Goal: Information Seeking & Learning: Check status

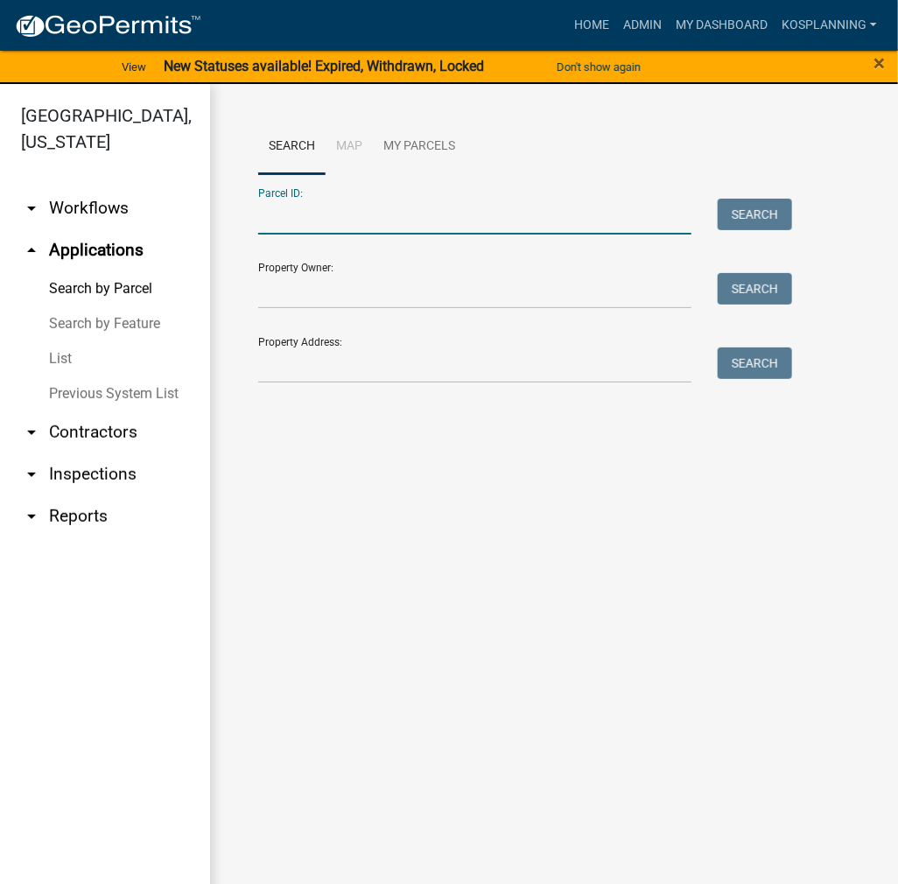
click at [278, 219] on input "Parcel ID:" at bounding box center [474, 217] width 433 height 36
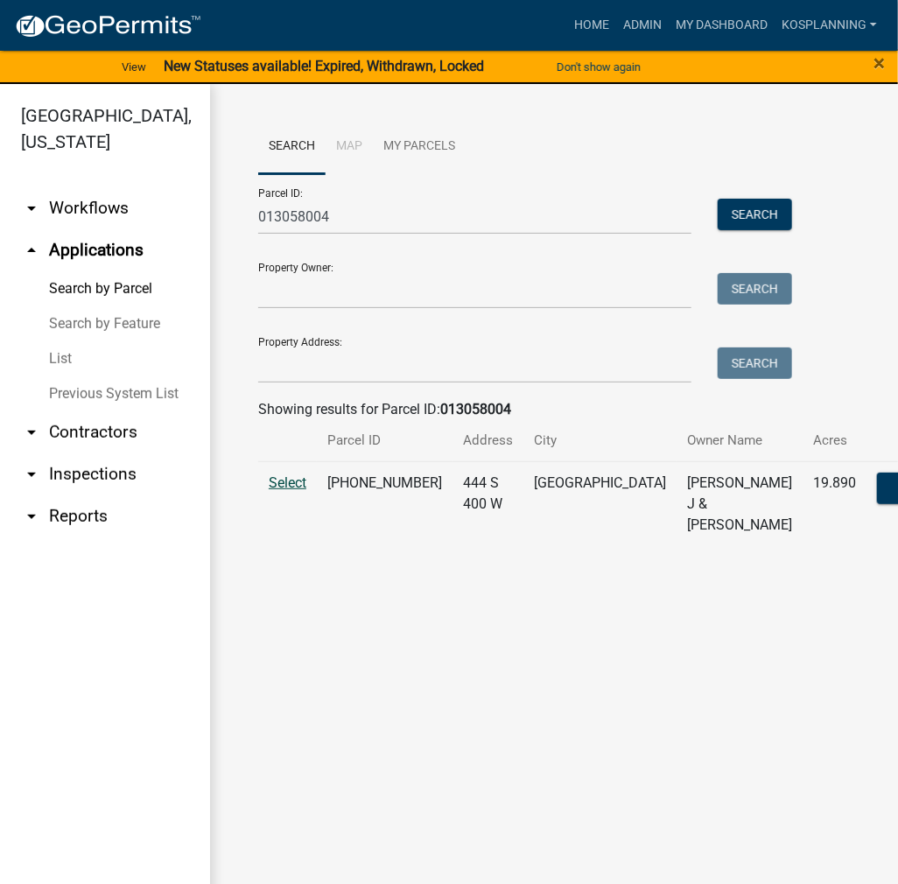
click at [270, 491] on span "Select" at bounding box center [288, 483] width 38 height 17
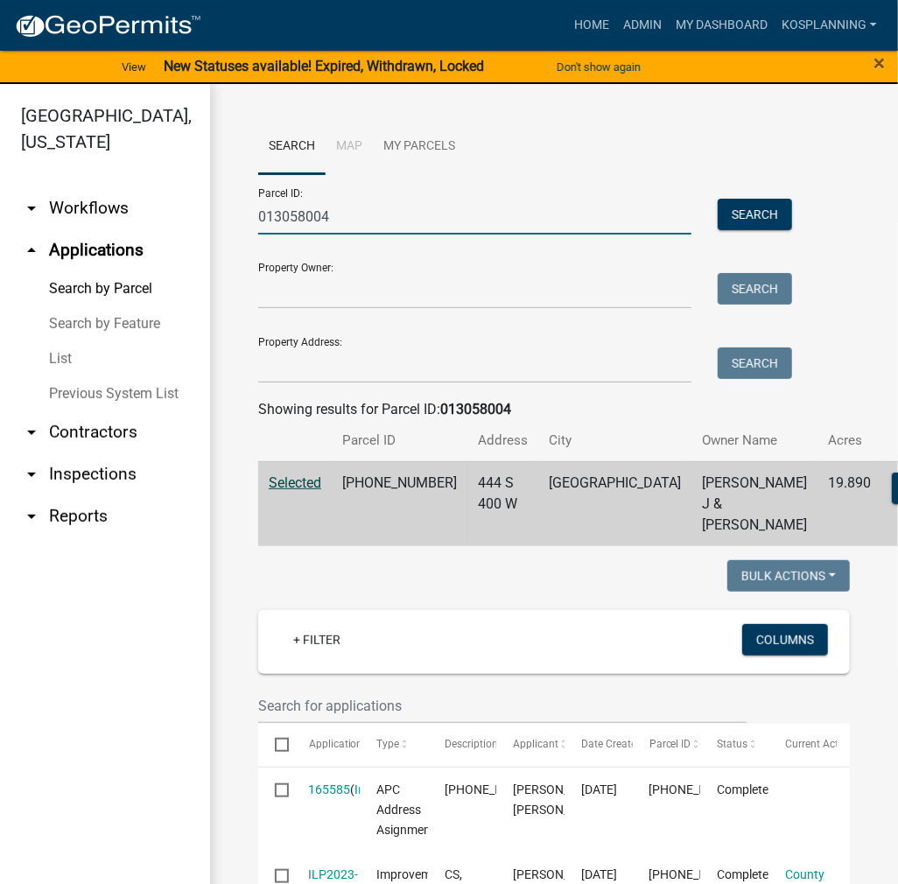
drag, startPoint x: 376, startPoint y: 225, endPoint x: 242, endPoint y: 222, distance: 134.9
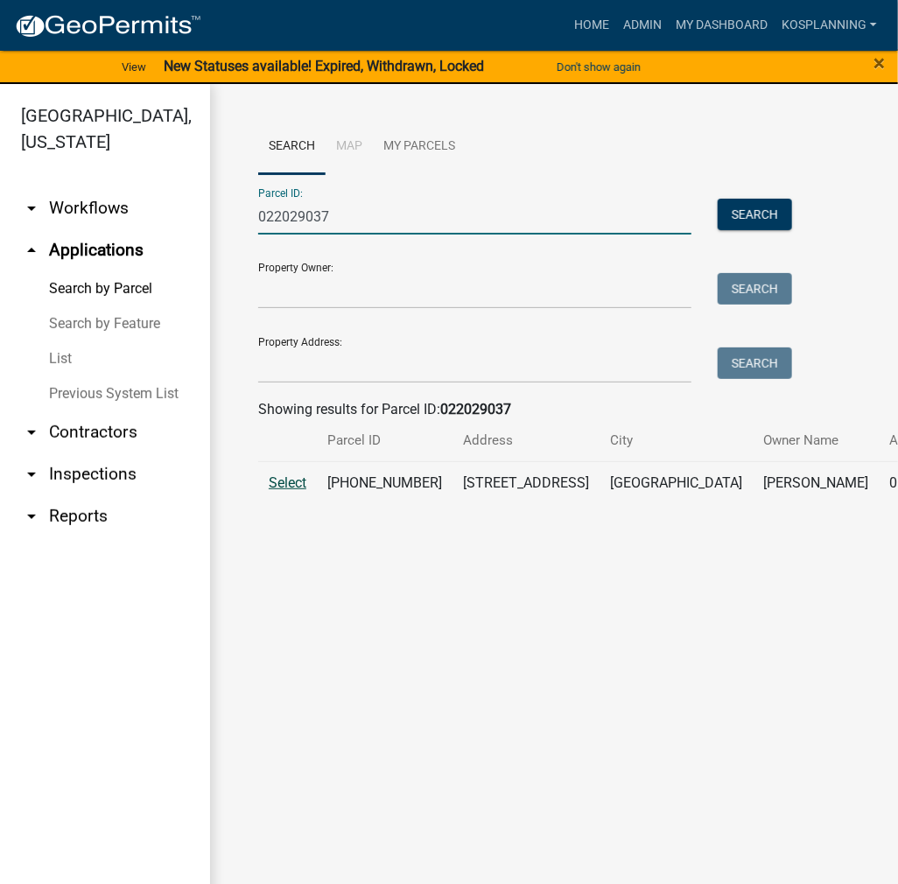
type input "022029037"
click at [294, 491] on span "Select" at bounding box center [288, 483] width 38 height 17
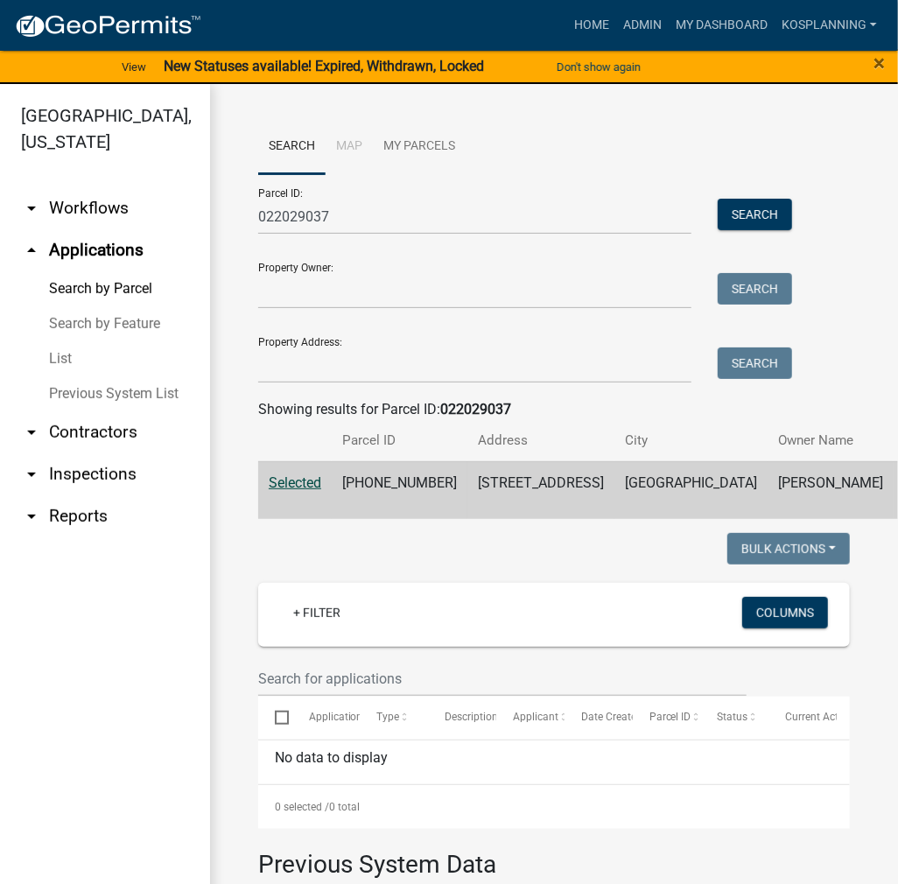
click at [772, 116] on div "Search Map My Parcels Parcel ID: 022029037 Search Property Owner: Search Proper…" at bounding box center [554, 634] width 688 height 1101
drag, startPoint x: 116, startPoint y: 440, endPoint x: 128, endPoint y: 433, distance: 12.9
click at [116, 440] on link "arrow_drop_down Contractors" at bounding box center [105, 433] width 210 height 42
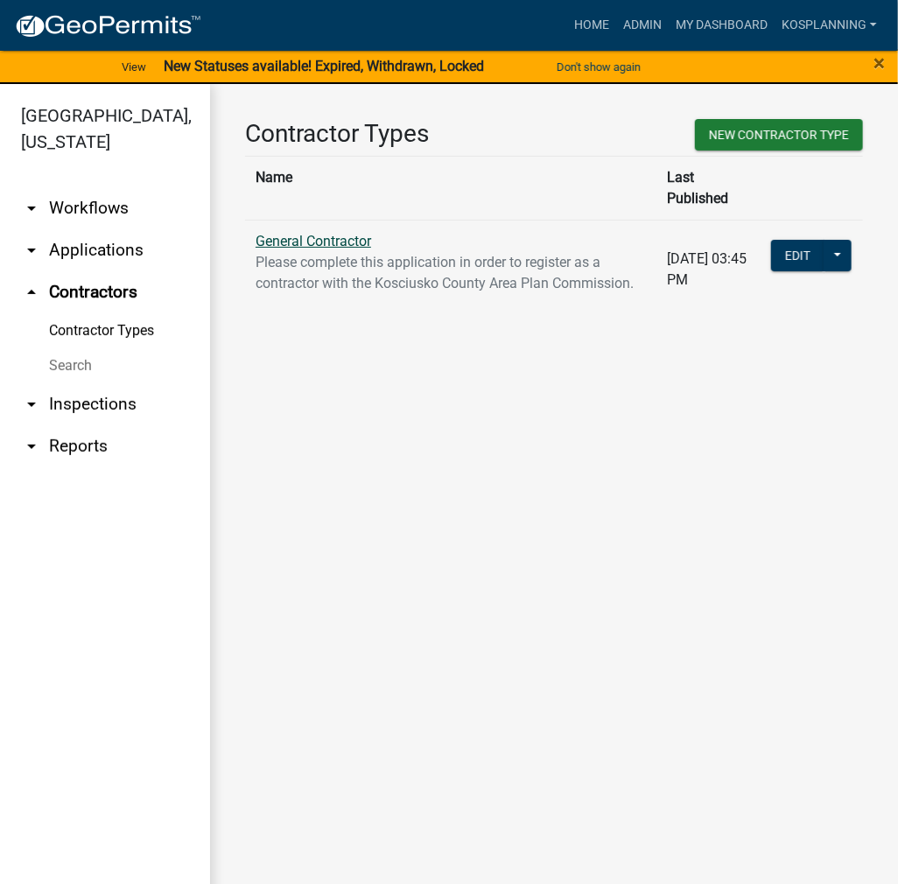
click at [339, 233] on link "General Contractor" at bounding box center [314, 241] width 116 height 17
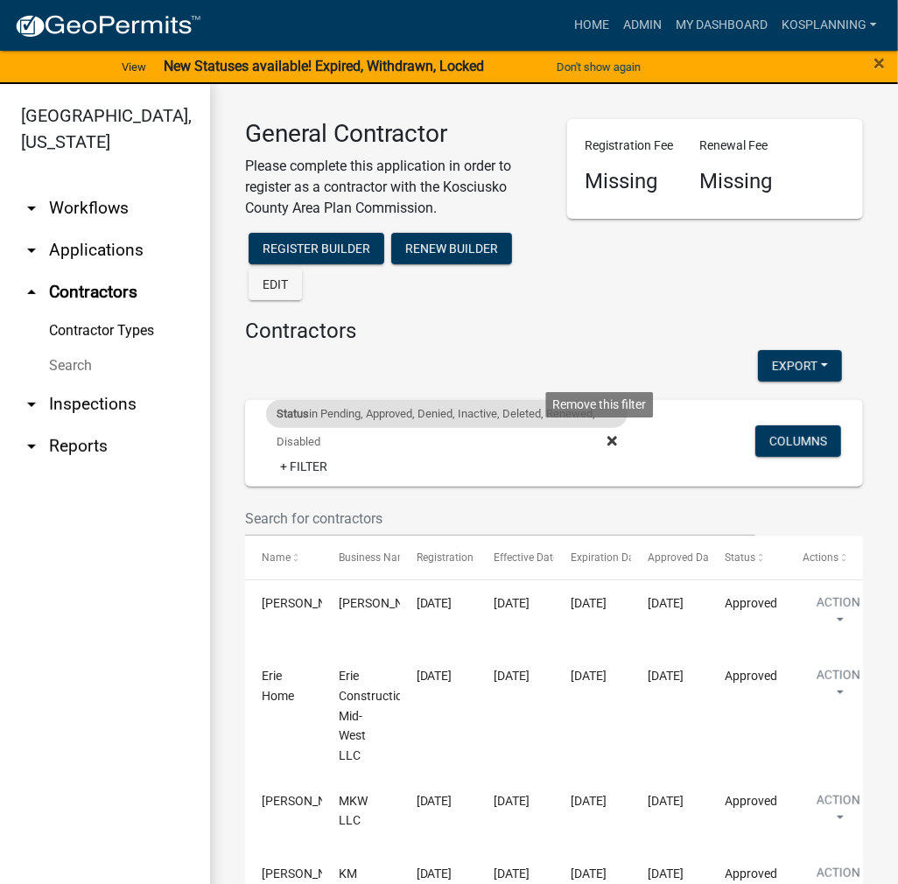
click at [601, 439] on fa-icon at bounding box center [609, 442] width 17 height 28
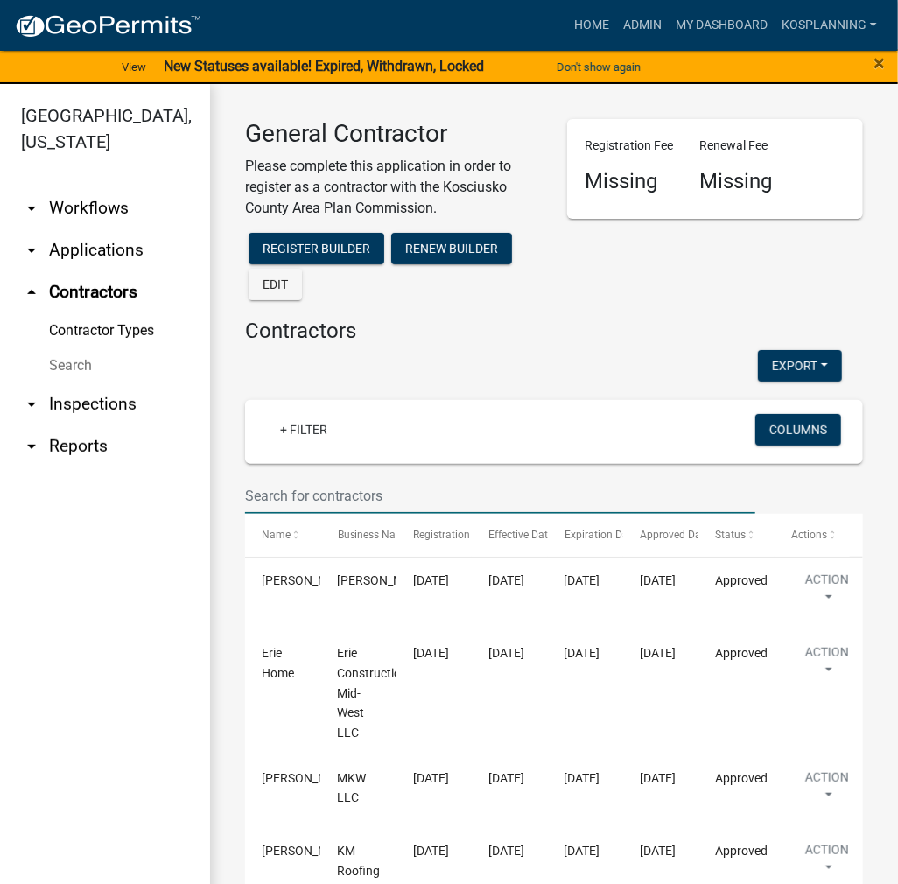
click at [332, 486] on input "text" at bounding box center [500, 496] width 510 height 36
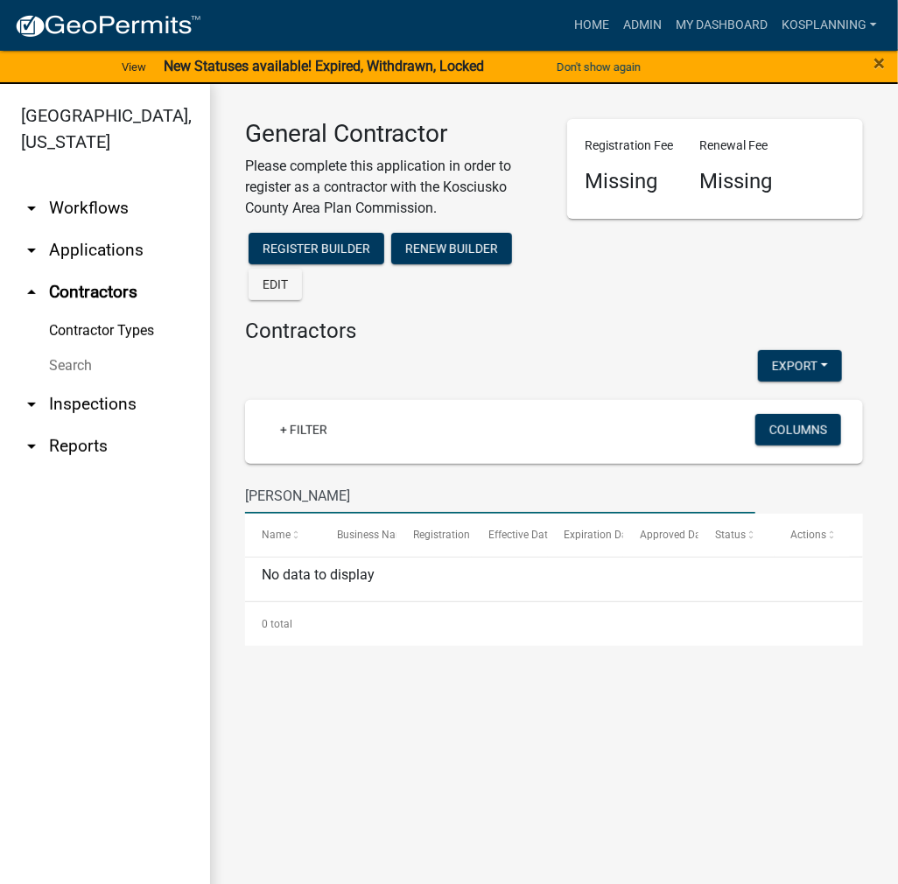
type input "ANDREW WILSON"
click at [96, 248] on link "arrow_drop_down Applications" at bounding box center [105, 250] width 210 height 42
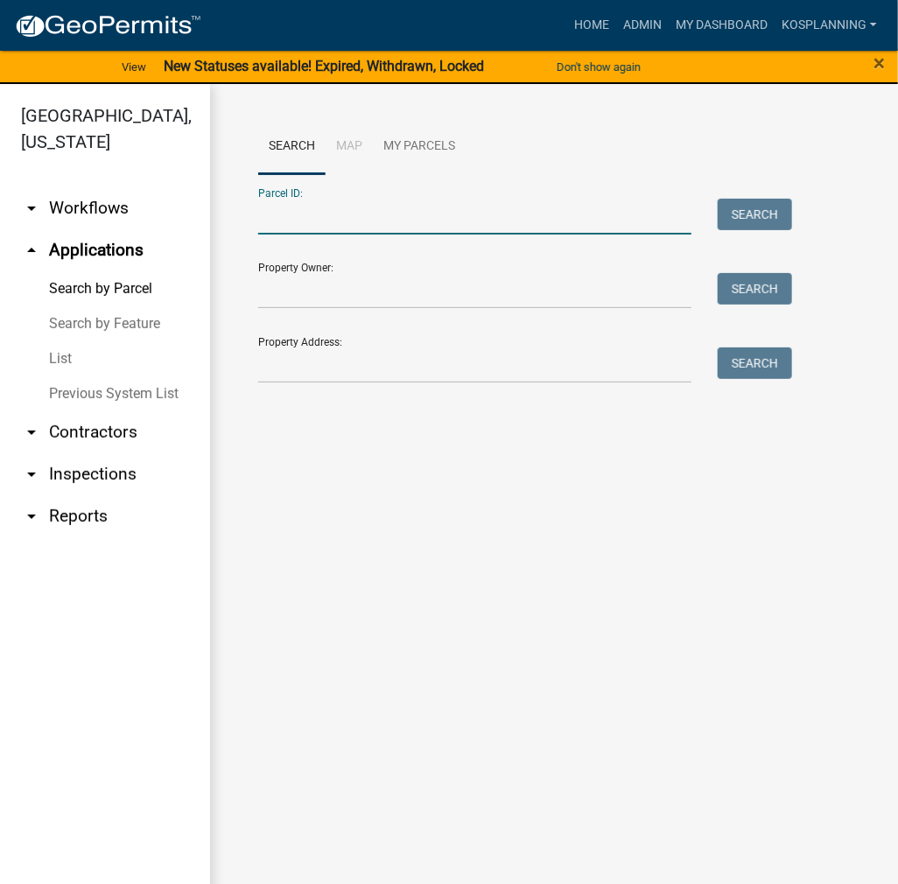
drag, startPoint x: 302, startPoint y: 212, endPoint x: 616, endPoint y: 234, distance: 315.1
click at [304, 211] on input "Parcel ID:" at bounding box center [474, 217] width 433 height 36
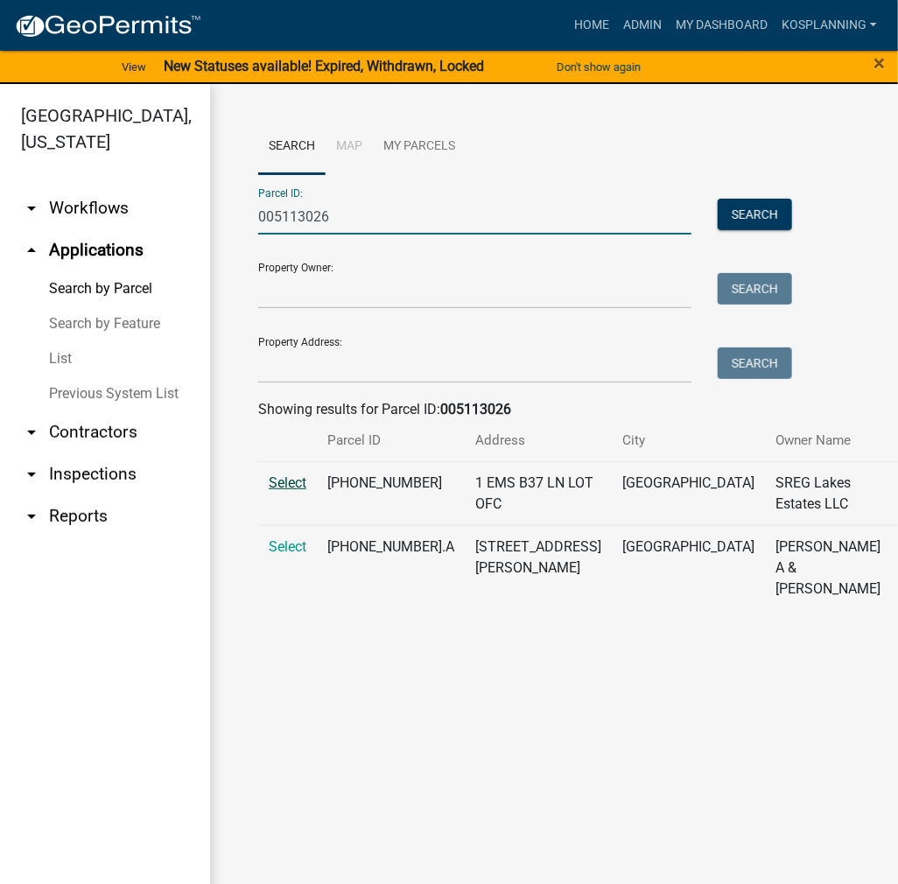
type input "005113026"
click at [298, 491] on span "Select" at bounding box center [288, 483] width 38 height 17
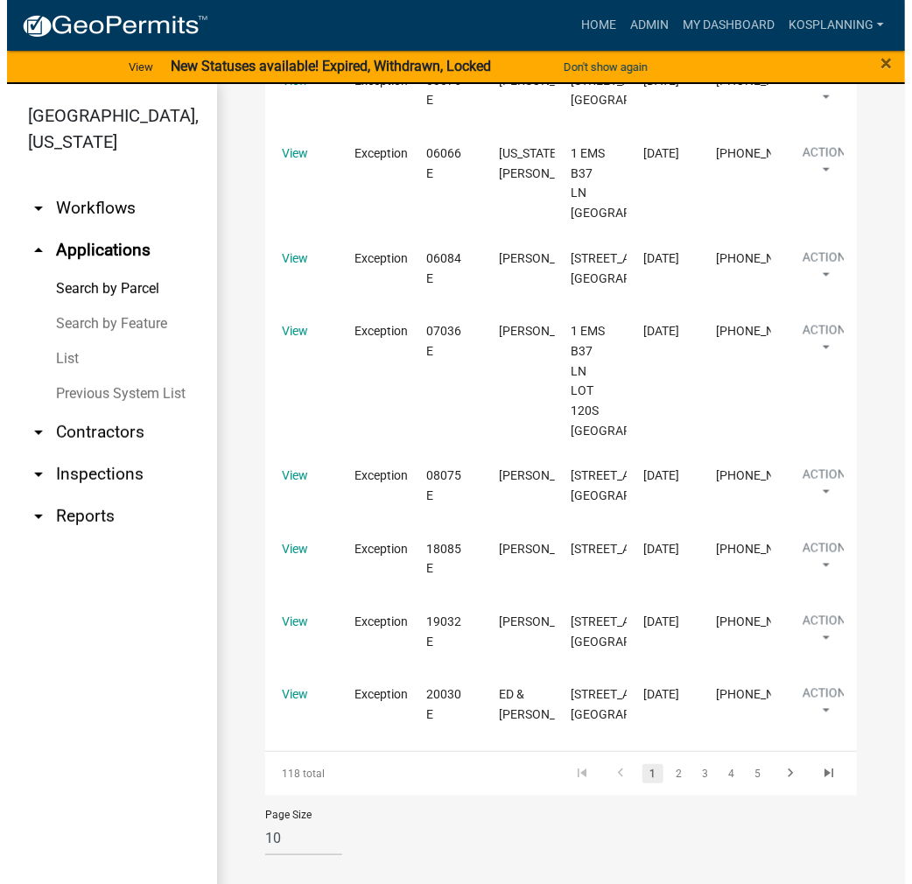
scroll to position [3327, 0]
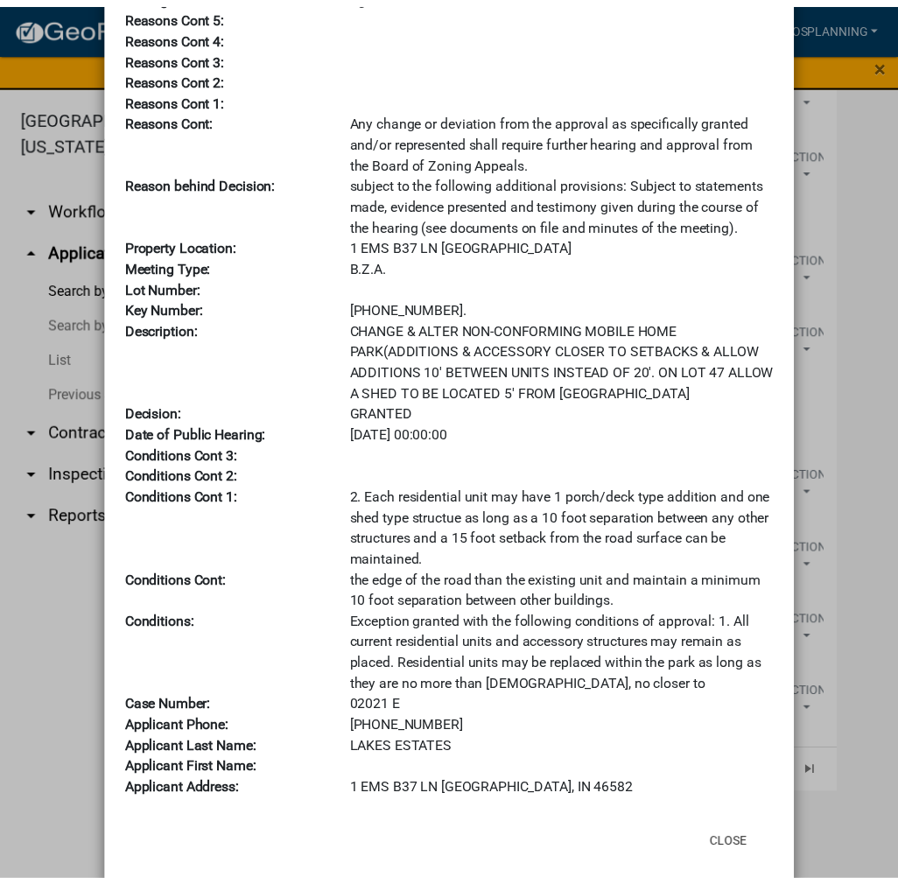
scroll to position [172, 0]
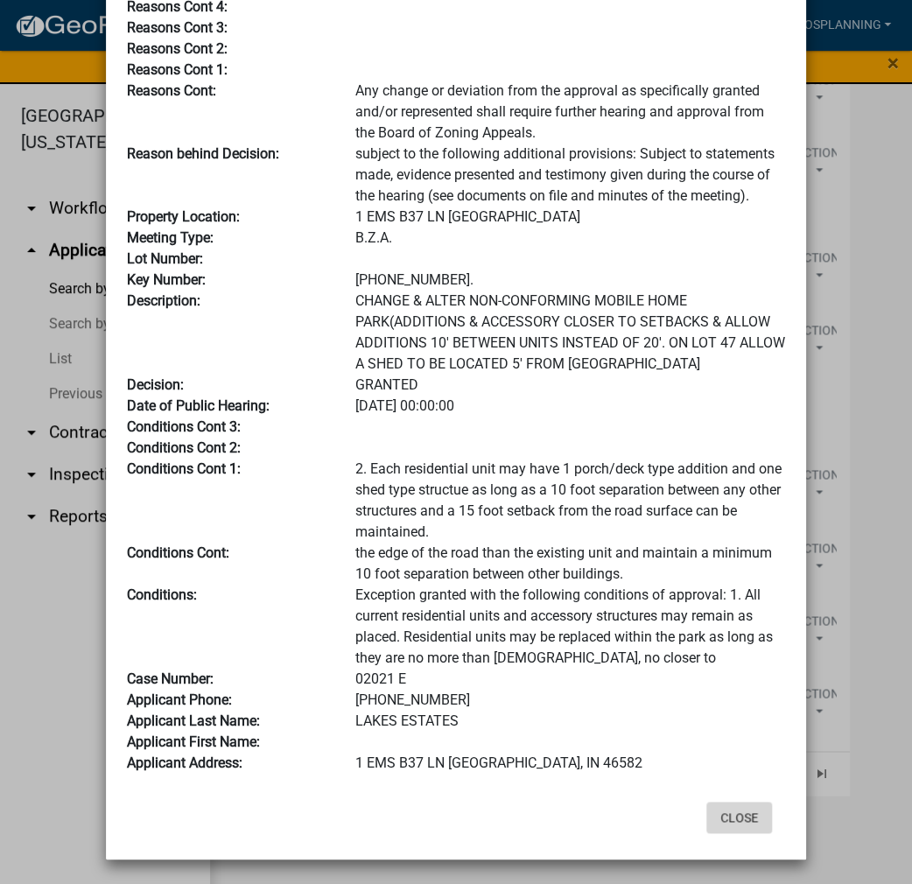
click at [723, 817] on button "Close" at bounding box center [740, 818] width 66 height 32
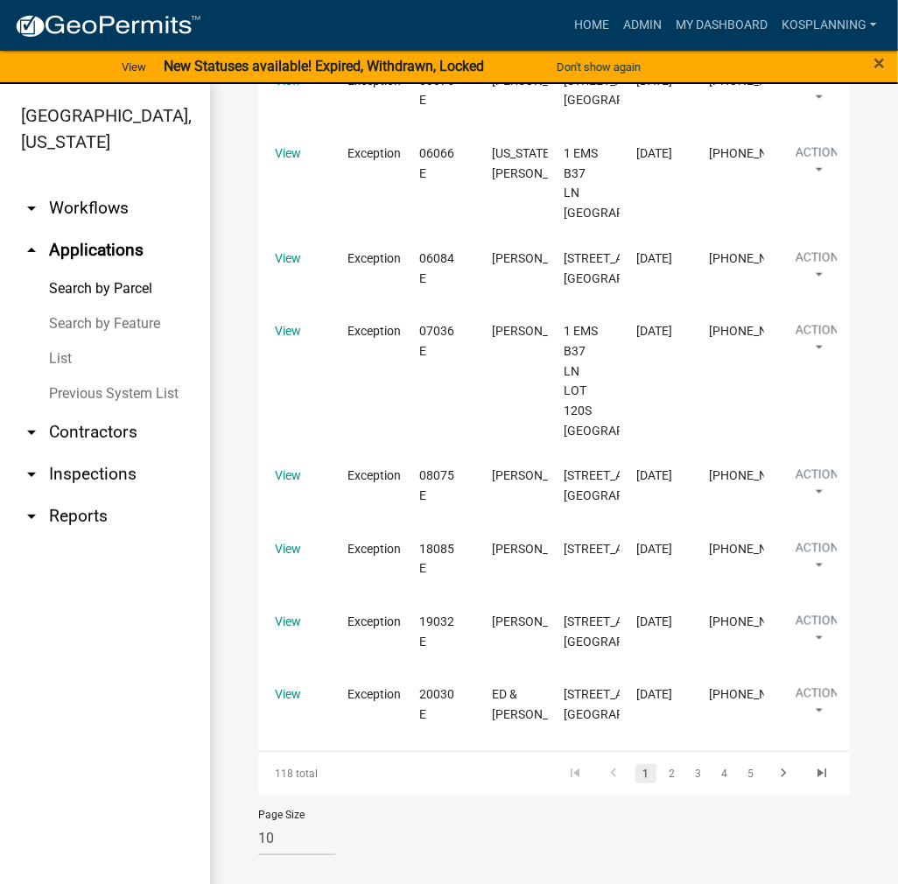
click at [287, 14] on link "View" at bounding box center [288, 7] width 26 height 14
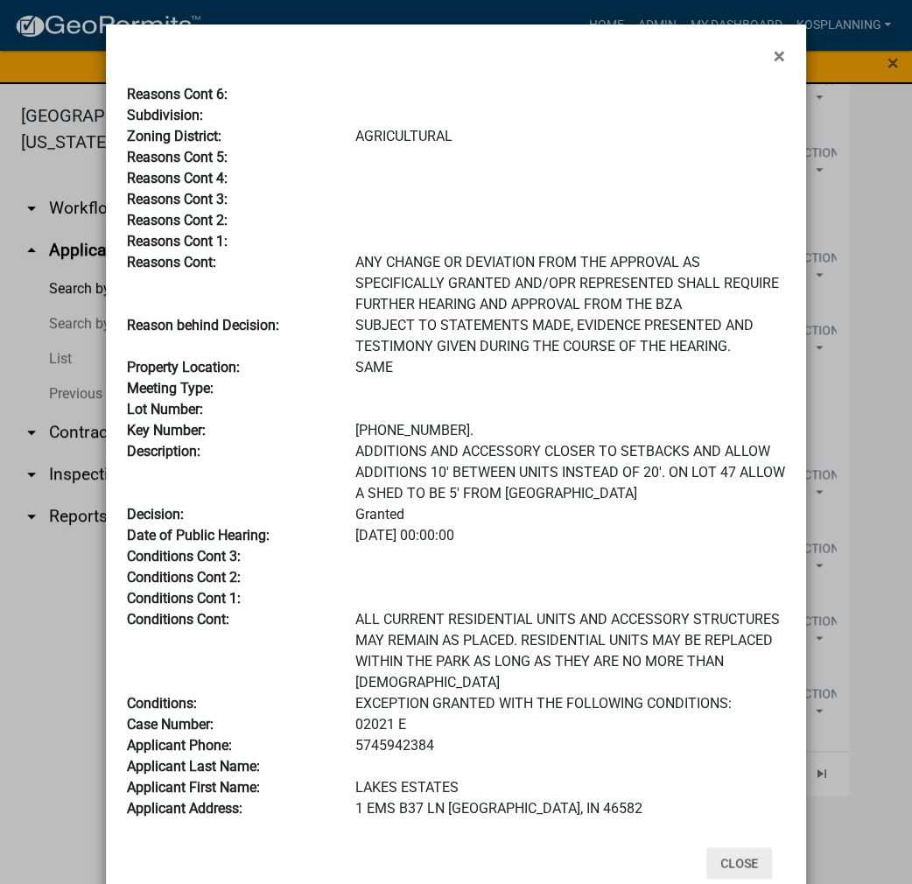
click at [732, 869] on button "Close" at bounding box center [740, 864] width 66 height 32
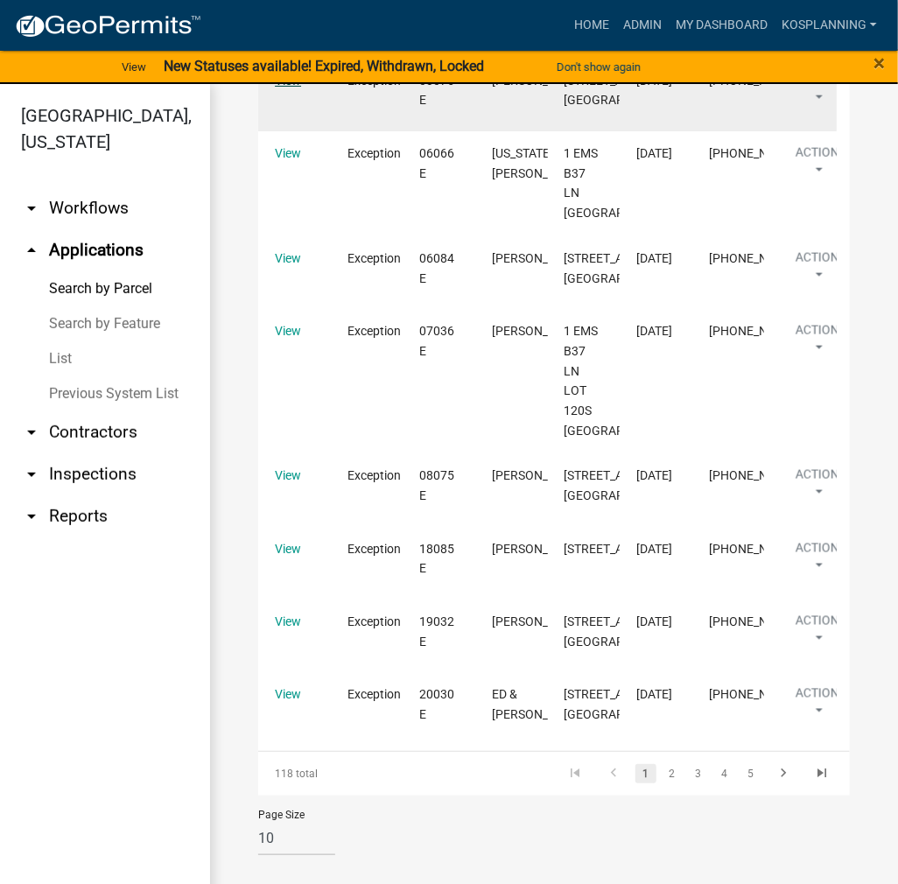
click at [291, 88] on link "View" at bounding box center [288, 81] width 26 height 14
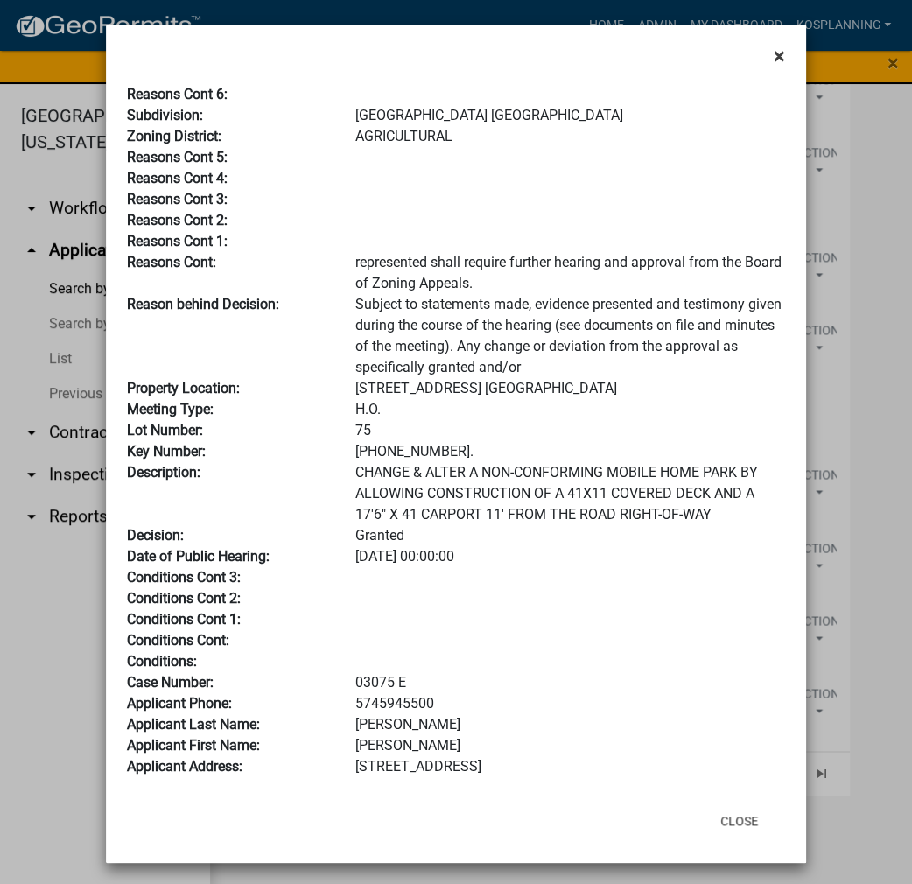
click at [774, 51] on span "×" at bounding box center [779, 56] width 11 height 25
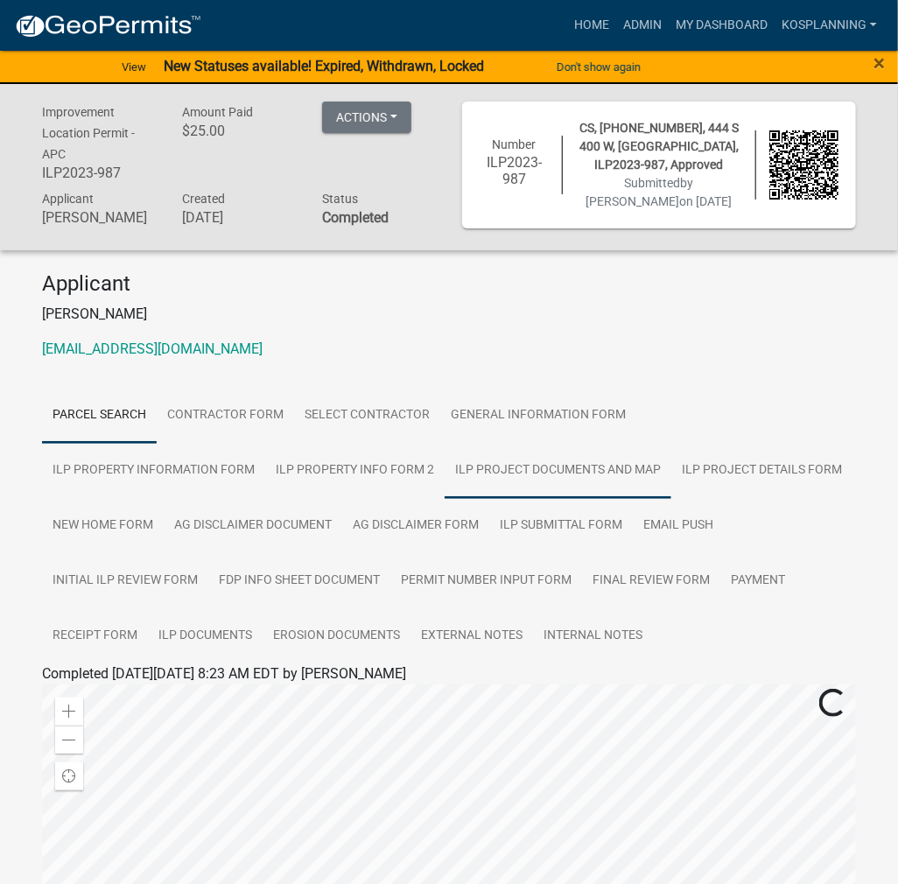
click at [445, 496] on link "ILP Project Documents and Map" at bounding box center [558, 471] width 227 height 56
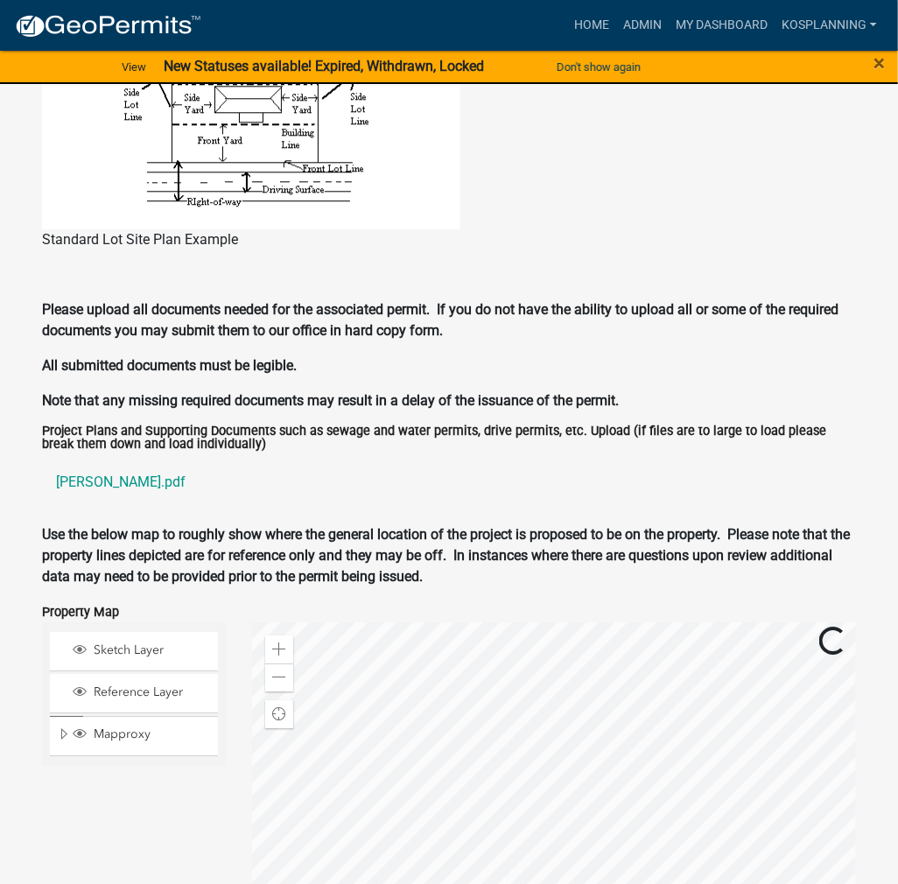
scroll to position [1576, 0]
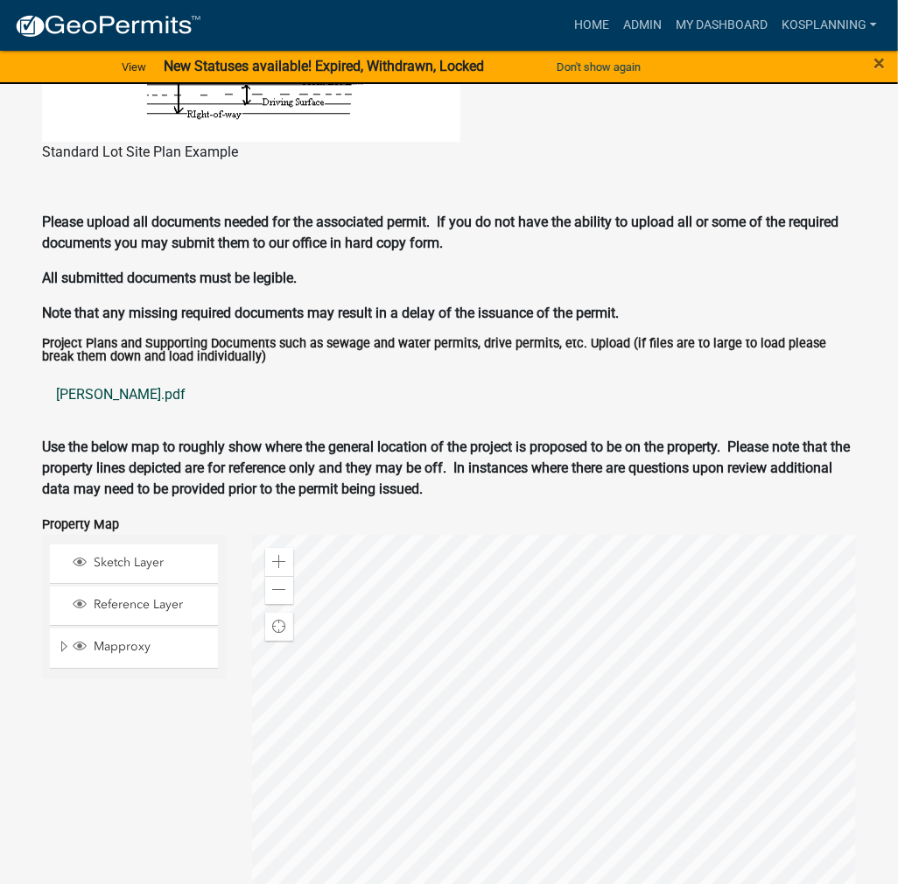
click at [97, 411] on link "[PERSON_NAME].pdf" at bounding box center [449, 395] width 814 height 42
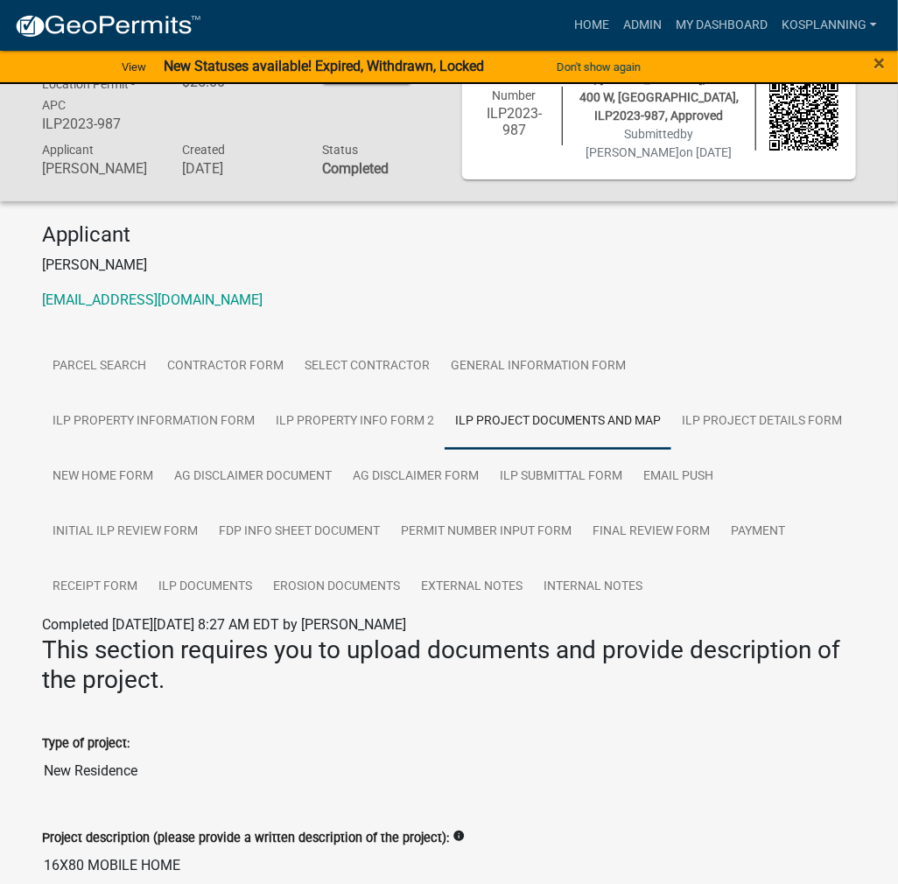
scroll to position [0, 0]
